Goal: Information Seeking & Learning: Learn about a topic

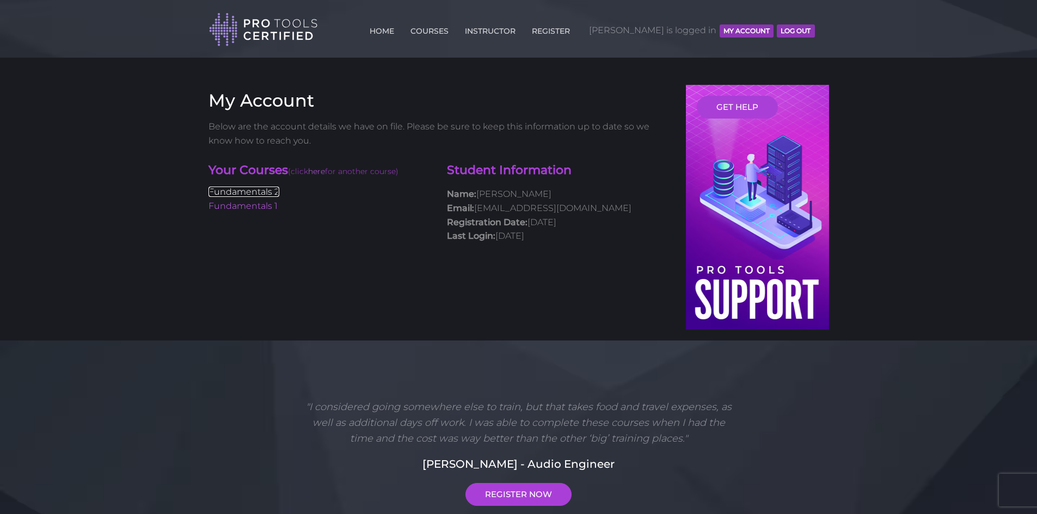
click at [259, 187] on link "Fundamentals 2" at bounding box center [243, 192] width 71 height 10
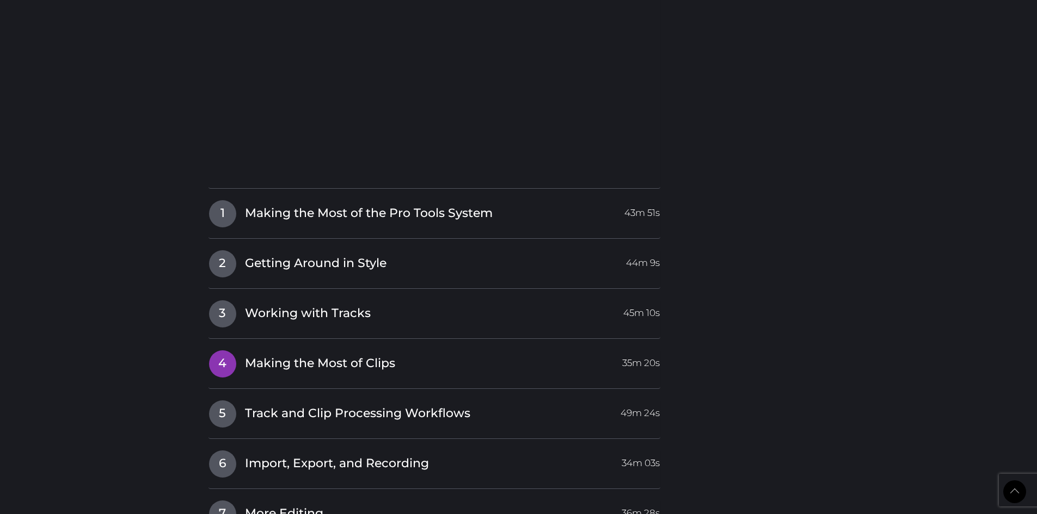
scroll to position [1415, 0]
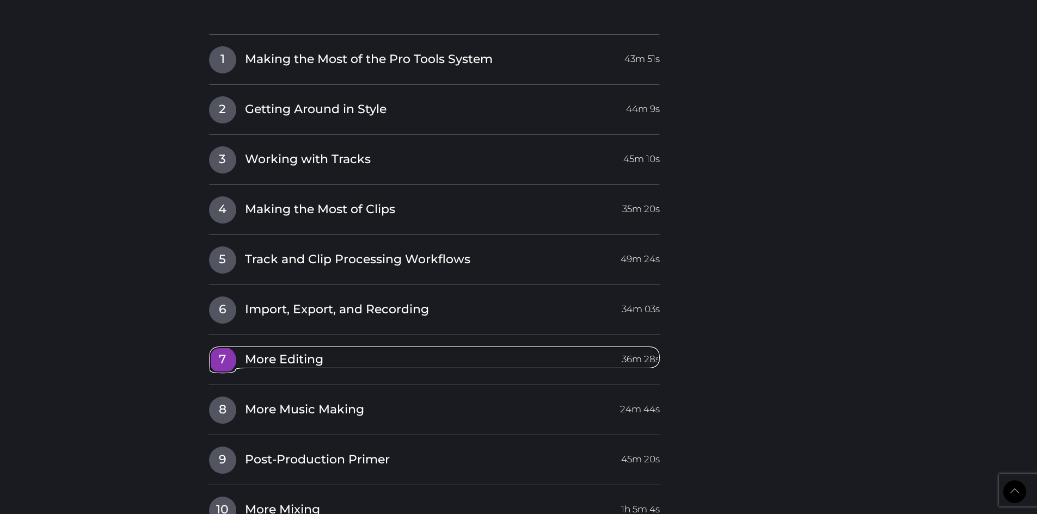
click at [268, 364] on span "More Editing" at bounding box center [284, 360] width 78 height 17
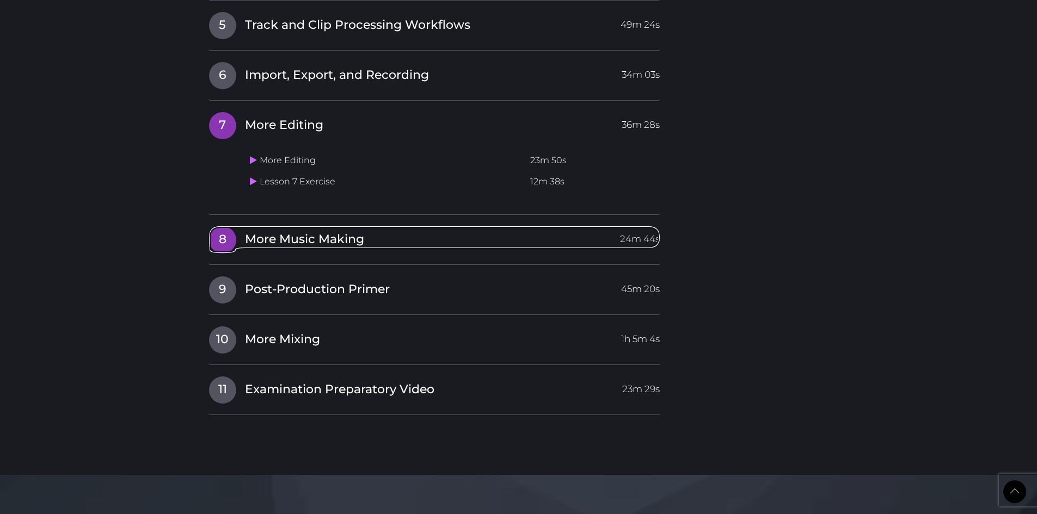
click at [282, 239] on span "More Music Making" at bounding box center [304, 239] width 119 height 17
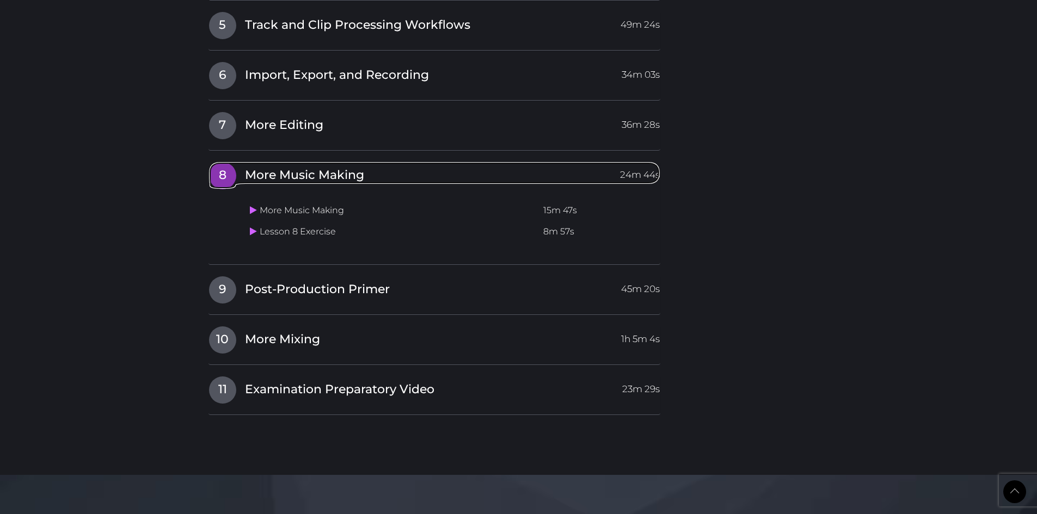
click at [294, 172] on span "More Music Making" at bounding box center [304, 175] width 119 height 17
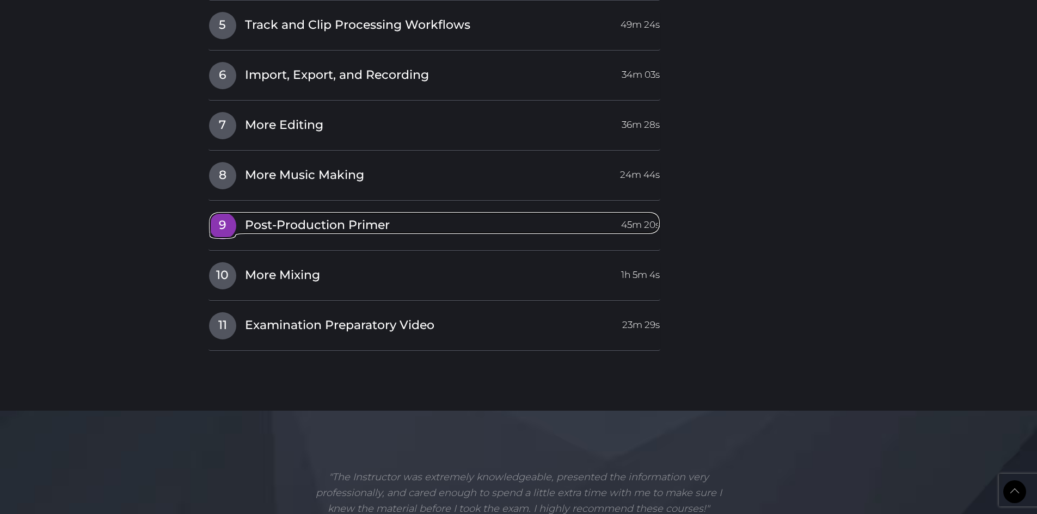
click at [293, 231] on span "Post-Production Primer" at bounding box center [317, 225] width 145 height 17
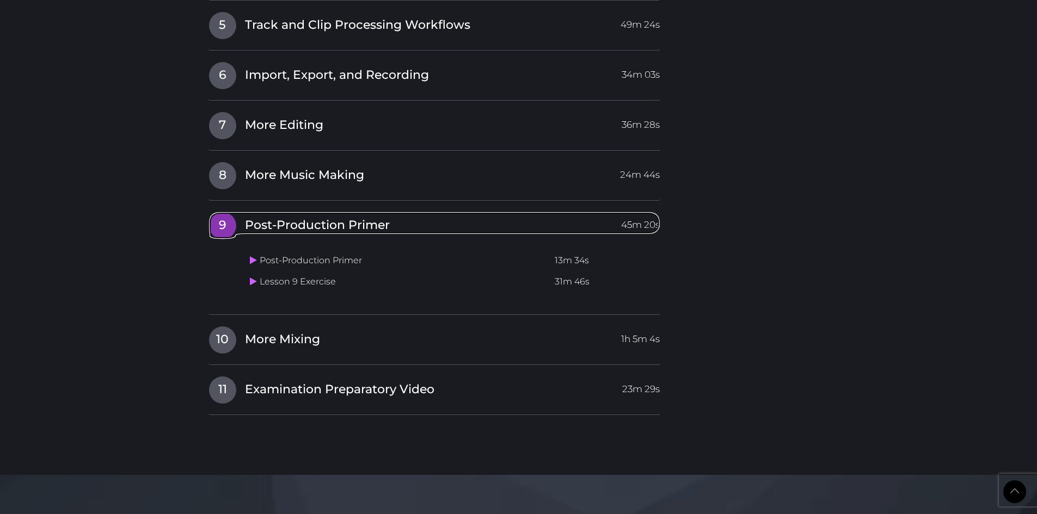
click at [293, 229] on span "Post-Production Primer" at bounding box center [317, 225] width 145 height 17
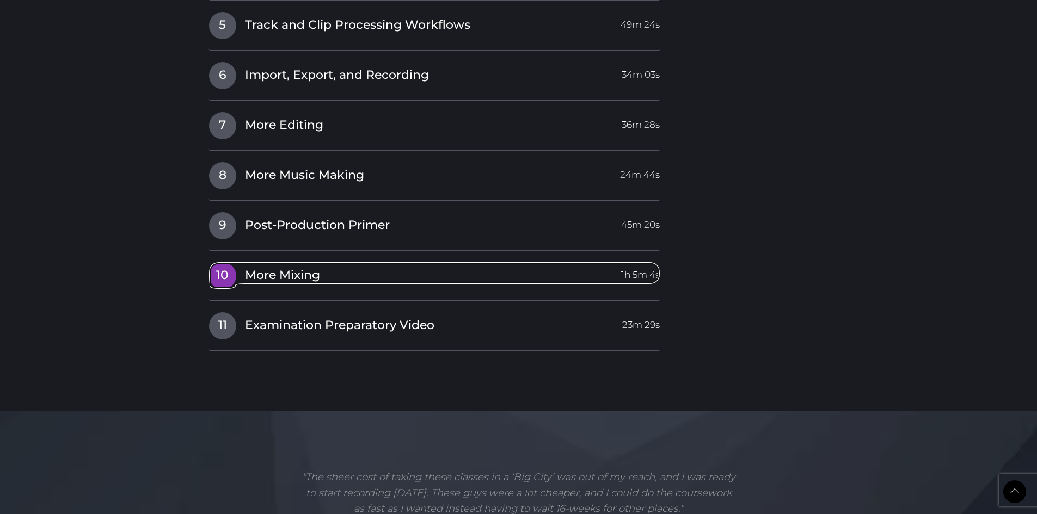
click at [290, 276] on span "More Mixing" at bounding box center [282, 275] width 75 height 17
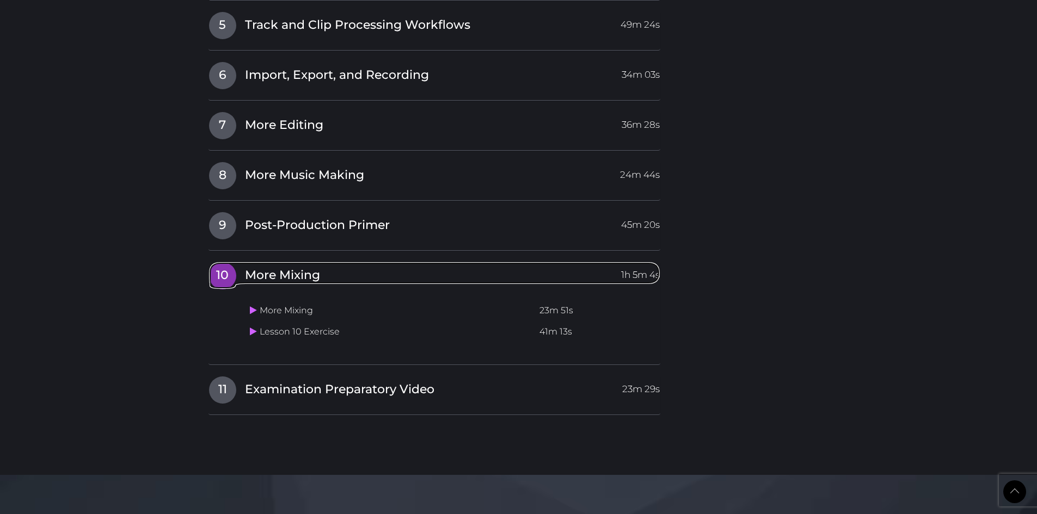
click at [290, 276] on span "More Mixing" at bounding box center [282, 275] width 75 height 17
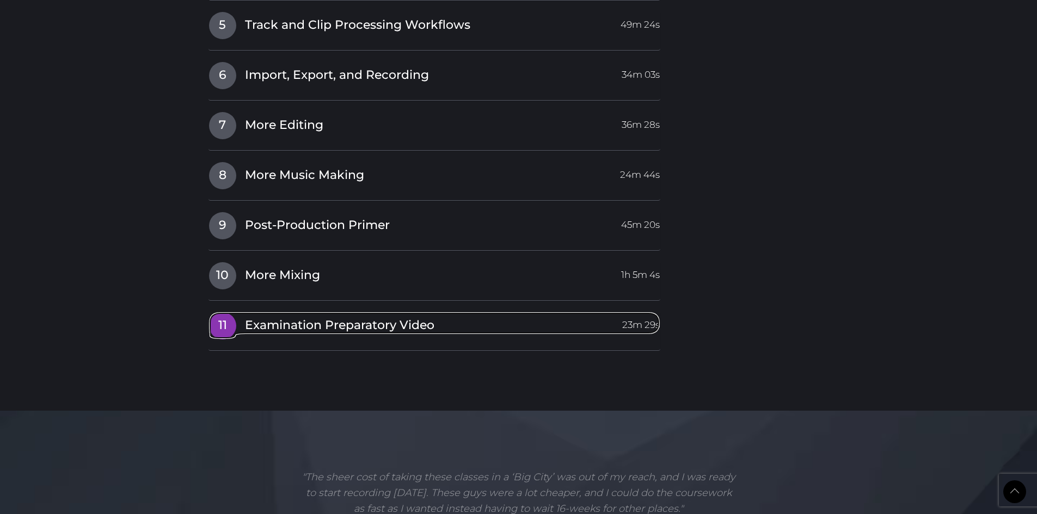
click at [300, 329] on span "Examination Preparatory Video" at bounding box center [339, 325] width 189 height 17
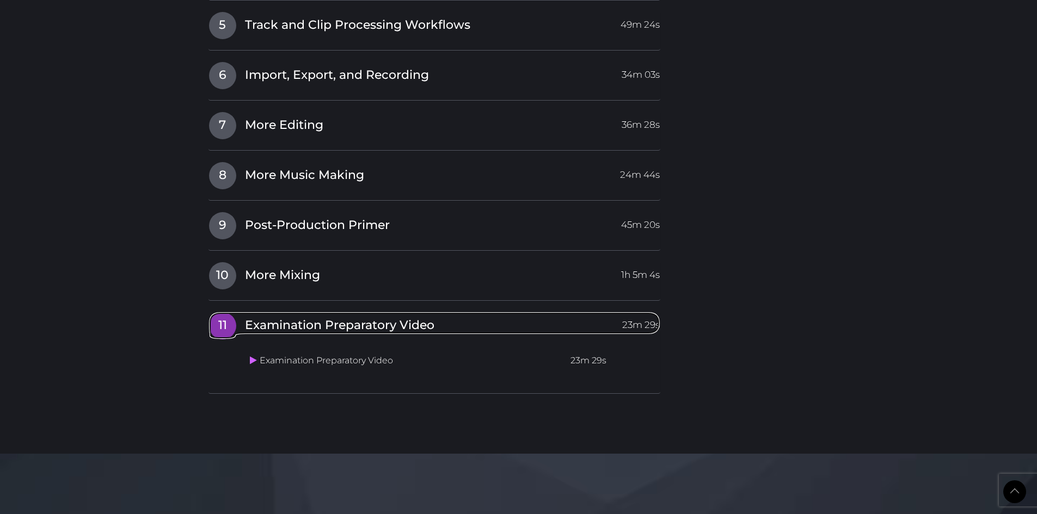
click at [300, 329] on span "Examination Preparatory Video" at bounding box center [339, 325] width 189 height 17
